Goal: Transaction & Acquisition: Purchase product/service

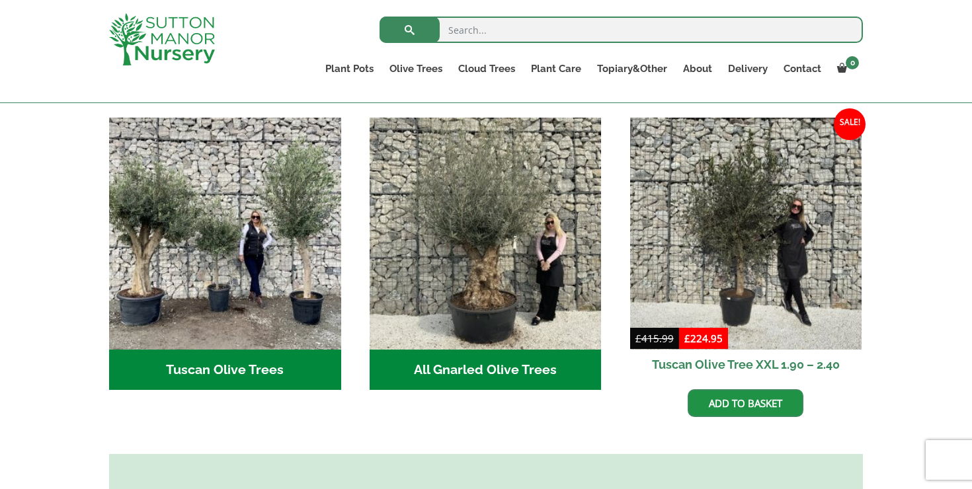
scroll to position [475, 0]
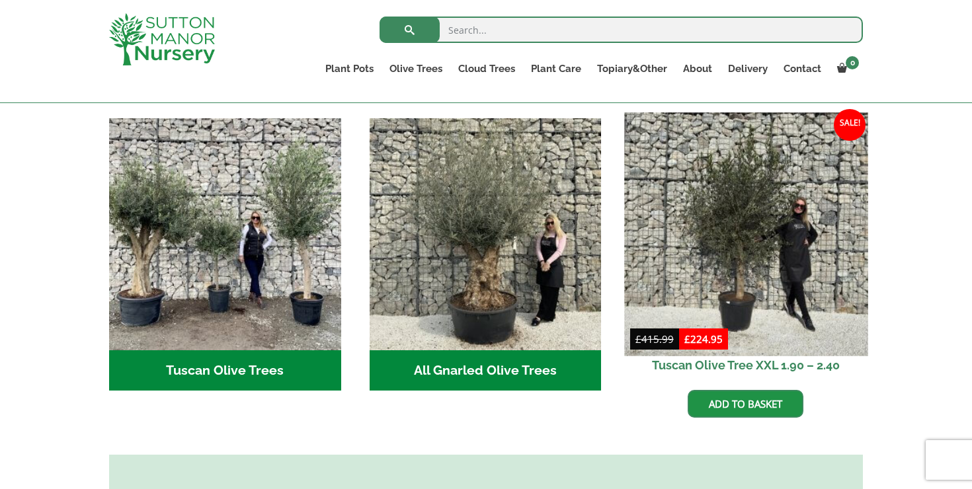
click at [748, 237] on img at bounding box center [745, 233] width 243 height 243
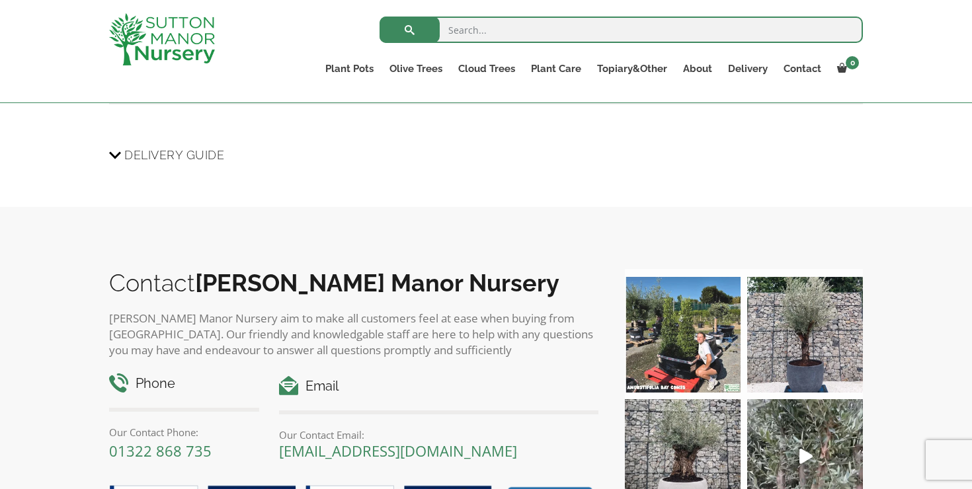
scroll to position [1369, 0]
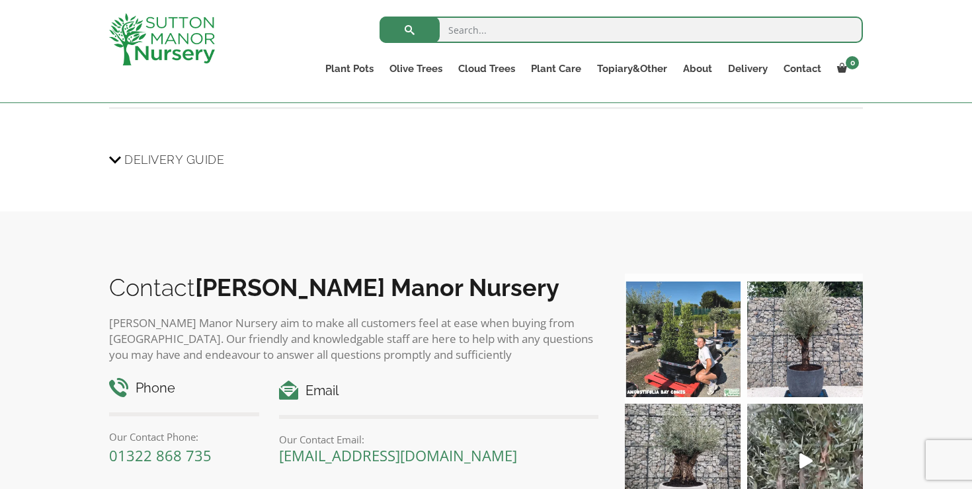
click at [153, 149] on span "Delivery Guide" at bounding box center [174, 159] width 100 height 24
click at [0, 0] on input "Delivery Guide" at bounding box center [0, 0] width 0 height 0
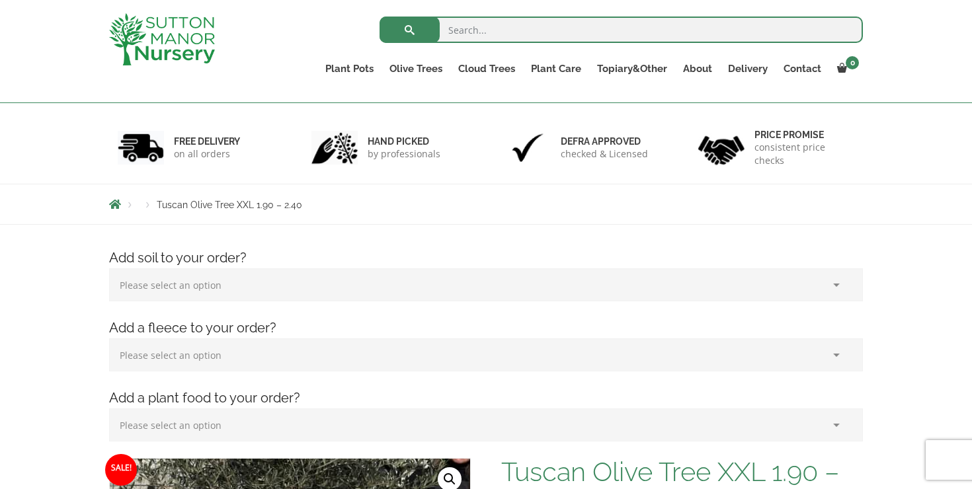
scroll to position [0, 0]
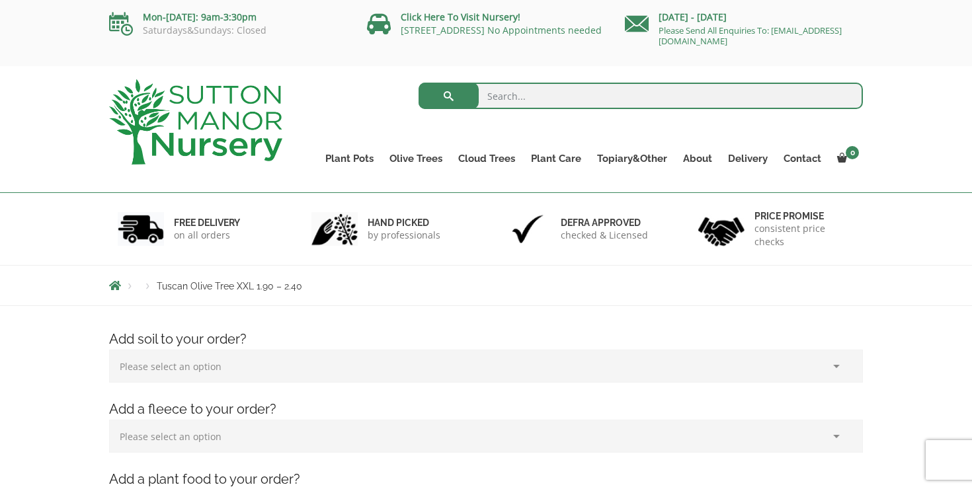
click at [212, 362] on select "Please select an option (x1) 75L Bag (£34.99) (x2) 75L Bag (£69.98) (x3) 75L Ba…" at bounding box center [485, 366] width 753 height 33
